Goal: Task Accomplishment & Management: Manage account settings

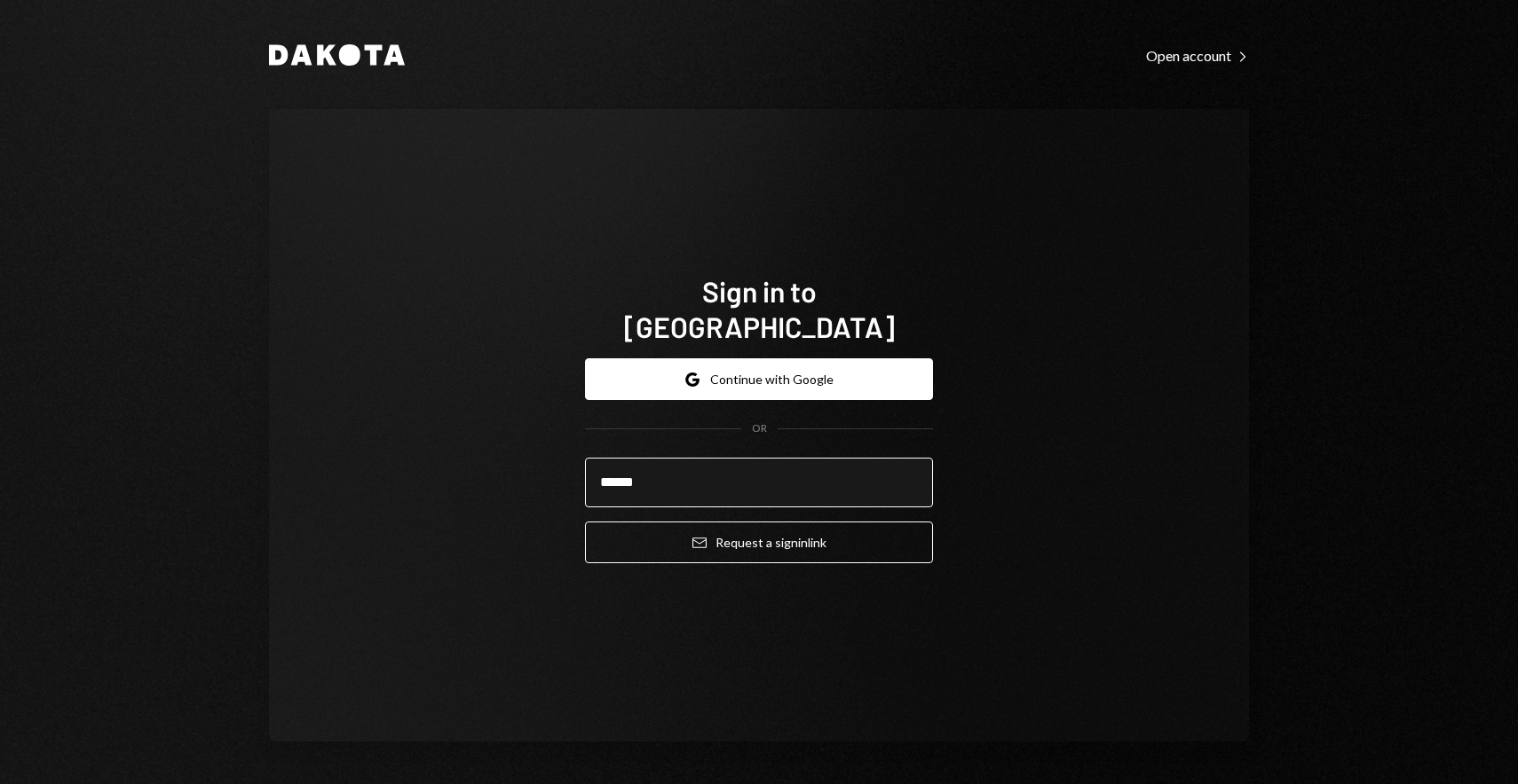
type input "**********"
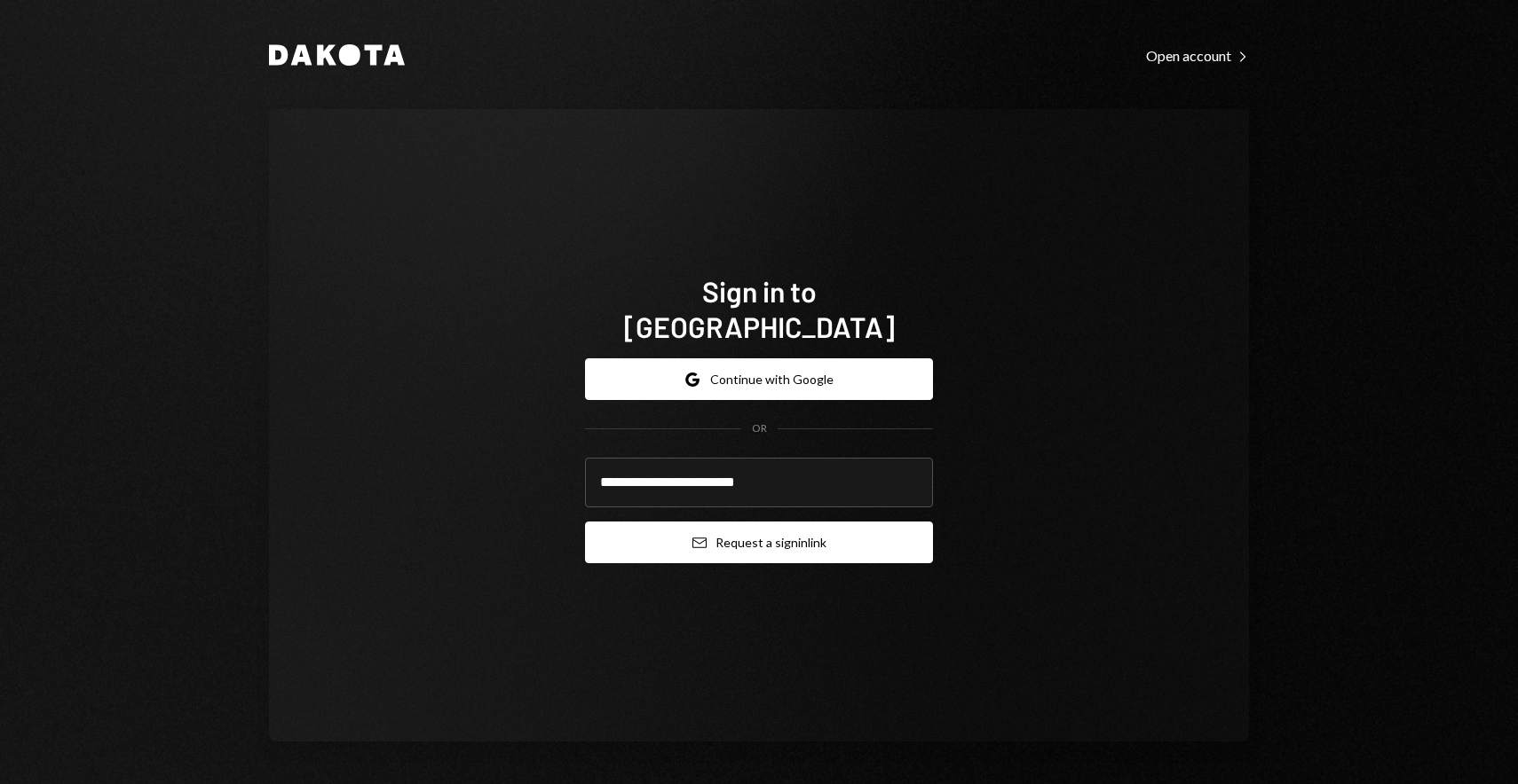
click at [779, 522] on button "Email Request a sign in link" at bounding box center [759, 543] width 348 height 42
